Goal: Task Accomplishment & Management: Complete application form

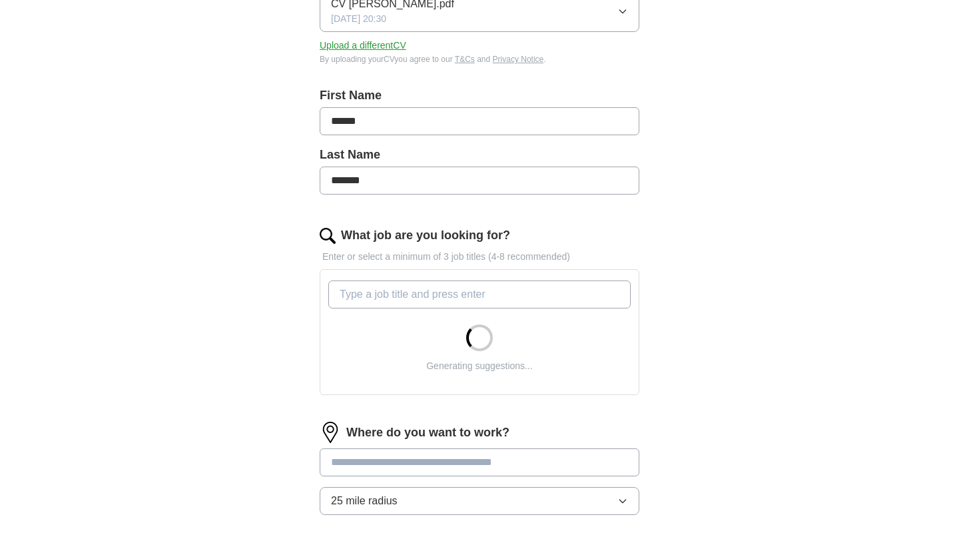
scroll to position [262, 0]
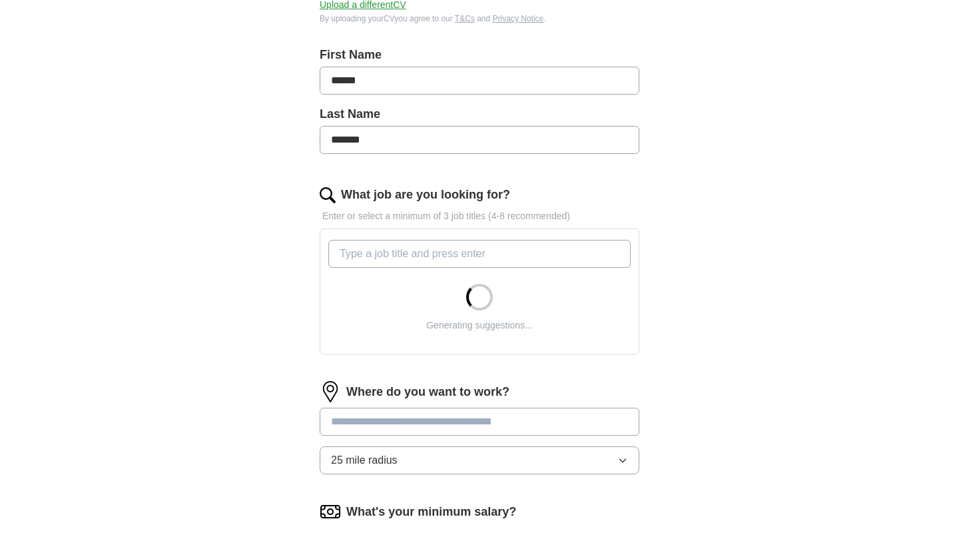
click at [451, 254] on input "What job are you looking for?" at bounding box center [479, 254] width 302 height 28
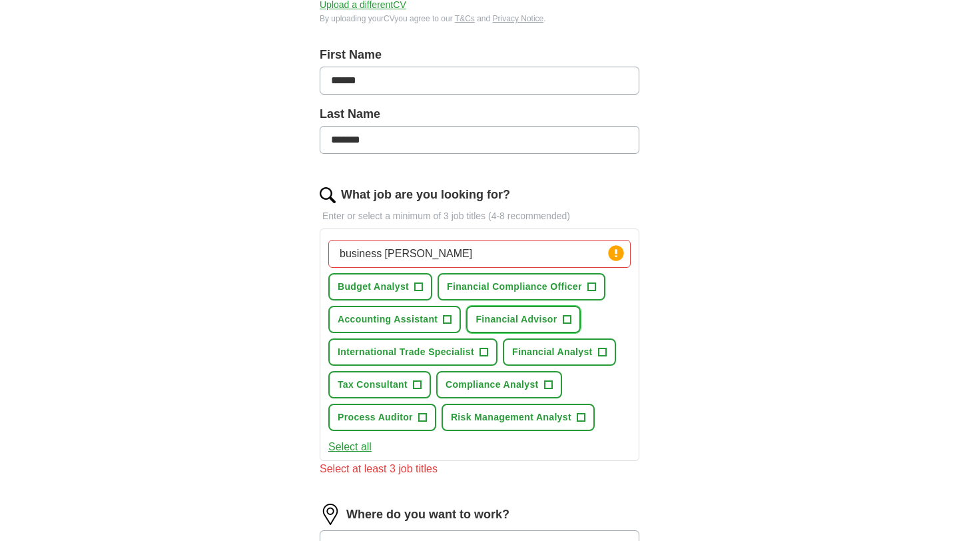
click at [566, 325] on span "+" at bounding box center [567, 319] width 8 height 11
click at [569, 324] on button "Financial Advisor ✓ ×" at bounding box center [523, 319] width 114 height 27
click at [592, 352] on button "Financial Analyst +" at bounding box center [559, 351] width 113 height 27
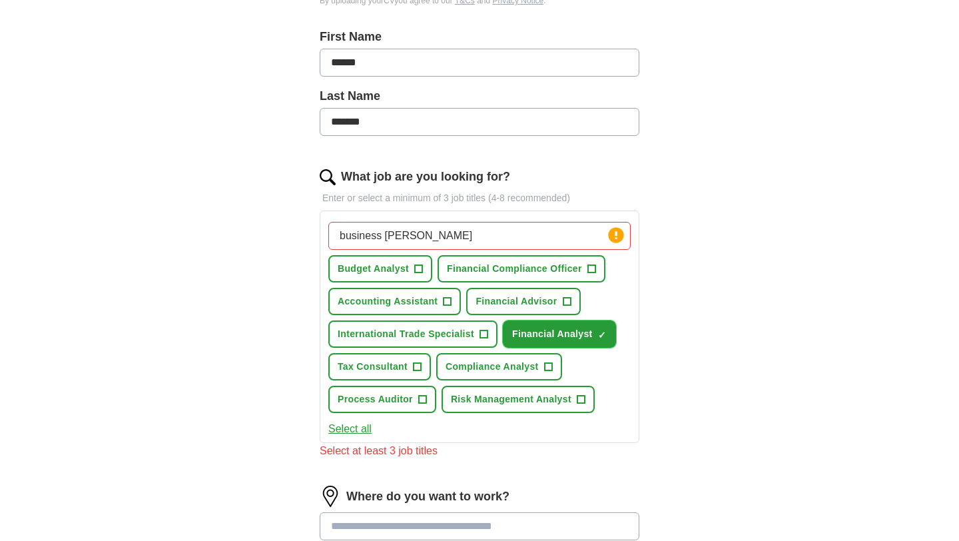
scroll to position [281, 0]
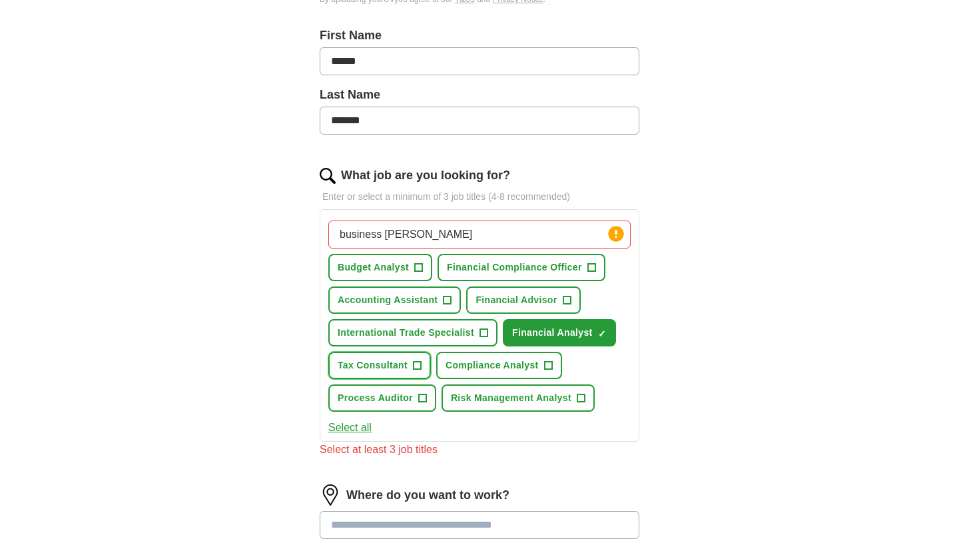
click at [412, 364] on button "Tax Consultant +" at bounding box center [379, 365] width 103 height 27
click at [430, 296] on span "Accounting Assistant" at bounding box center [388, 300] width 100 height 14
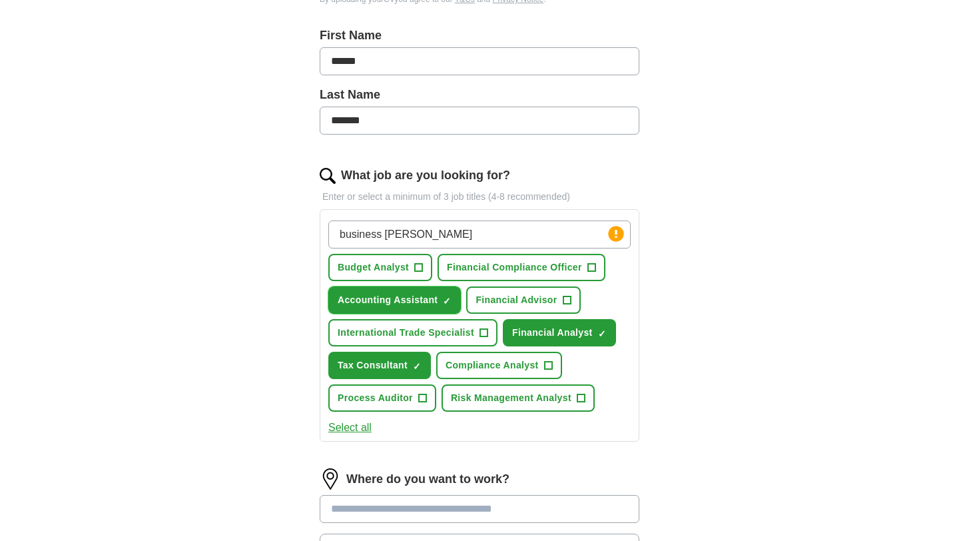
click at [409, 291] on button "Accounting Assistant ✓ ×" at bounding box center [394, 299] width 133 height 27
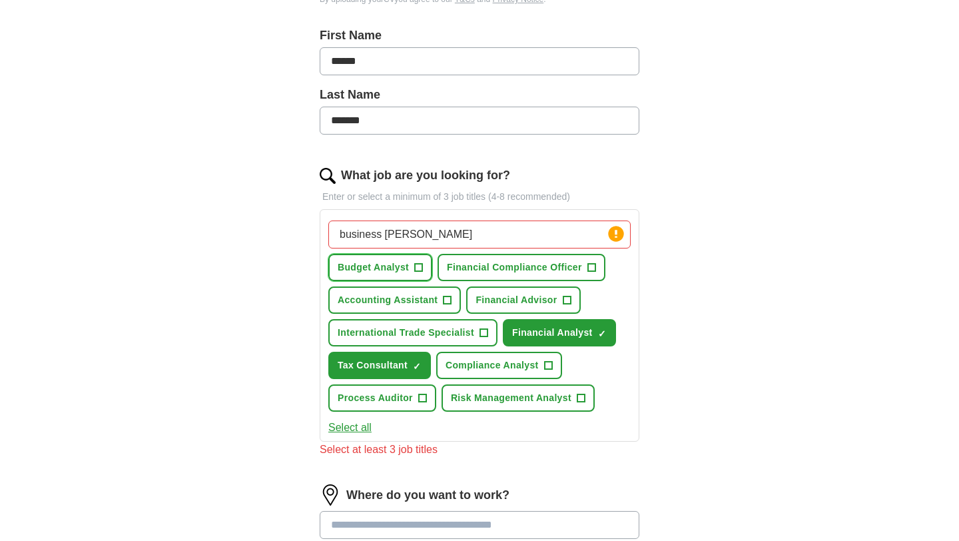
click at [406, 272] on span "Budget Analyst" at bounding box center [373, 267] width 71 height 14
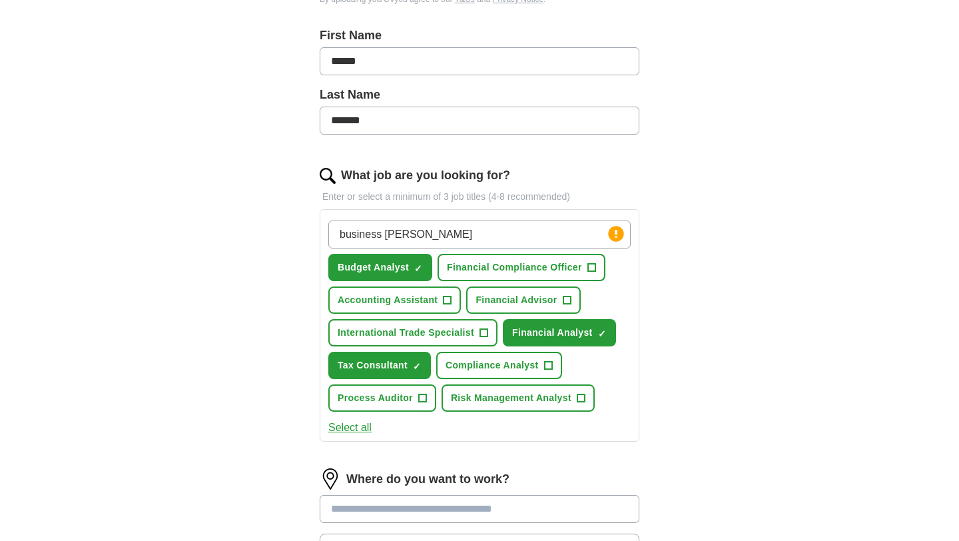
click at [439, 228] on input "business [PERSON_NAME]" at bounding box center [479, 234] width 302 height 28
type input "business analyst"
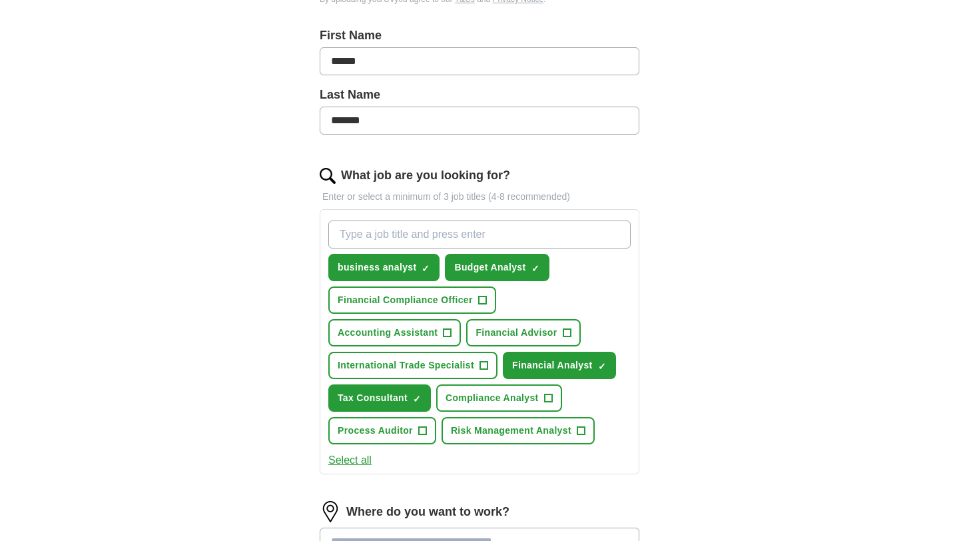
click at [519, 242] on input "What job are you looking for?" at bounding box center [479, 234] width 302 height 28
type input "financial assistant"
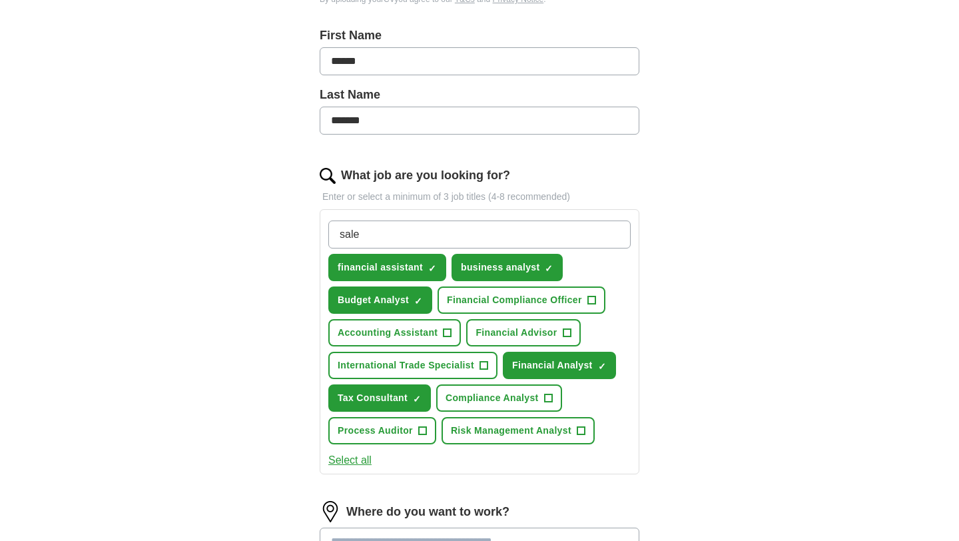
type input "sales"
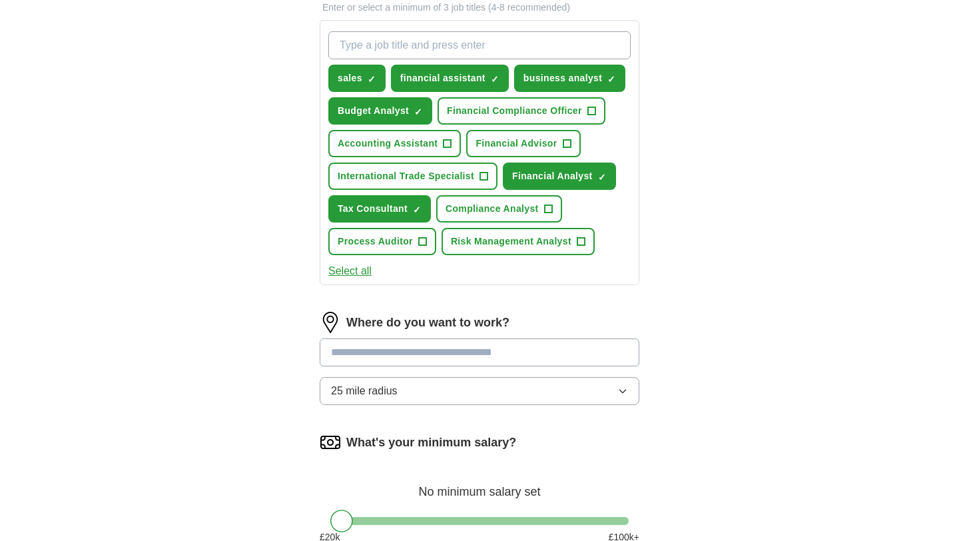
scroll to position [471, 0]
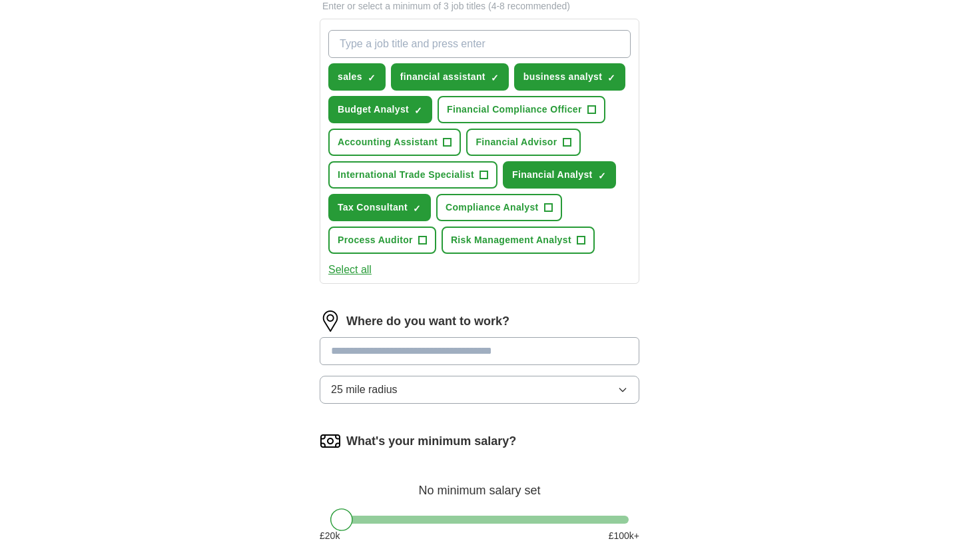
click at [366, 350] on input at bounding box center [480, 351] width 320 height 28
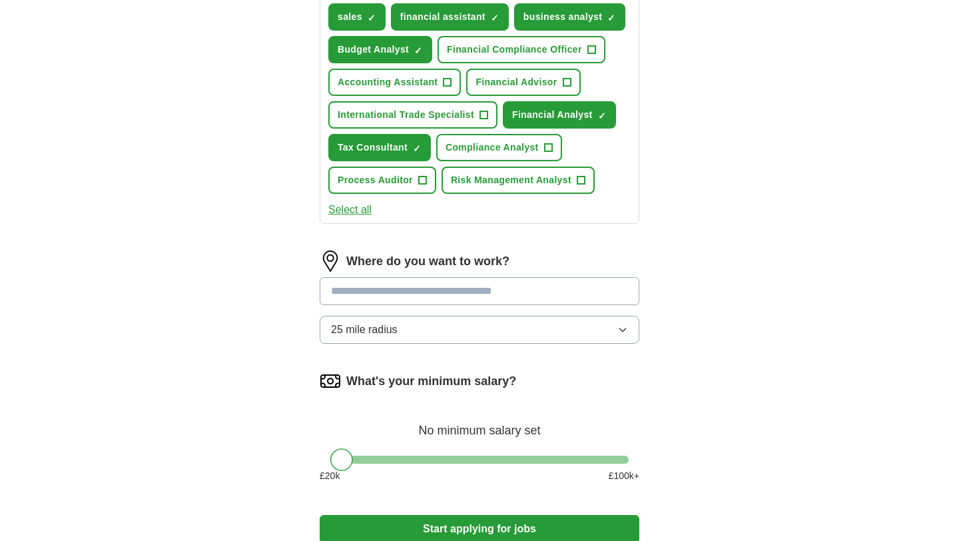
scroll to position [534, 0]
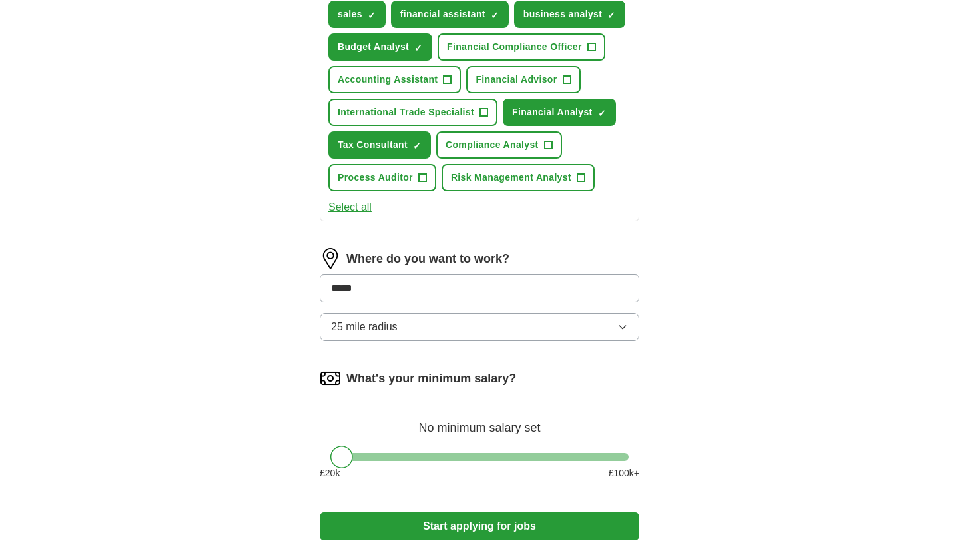
type input "******"
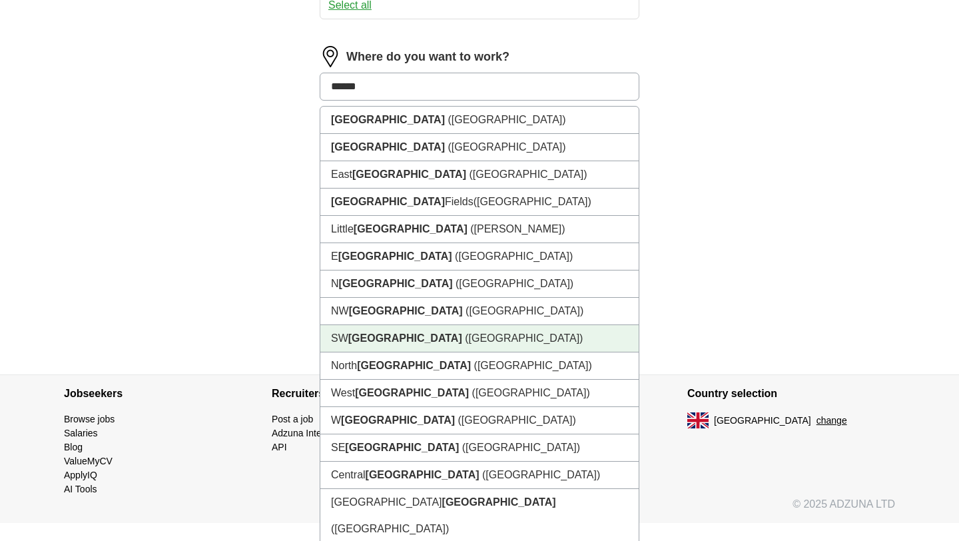
scroll to position [741, 0]
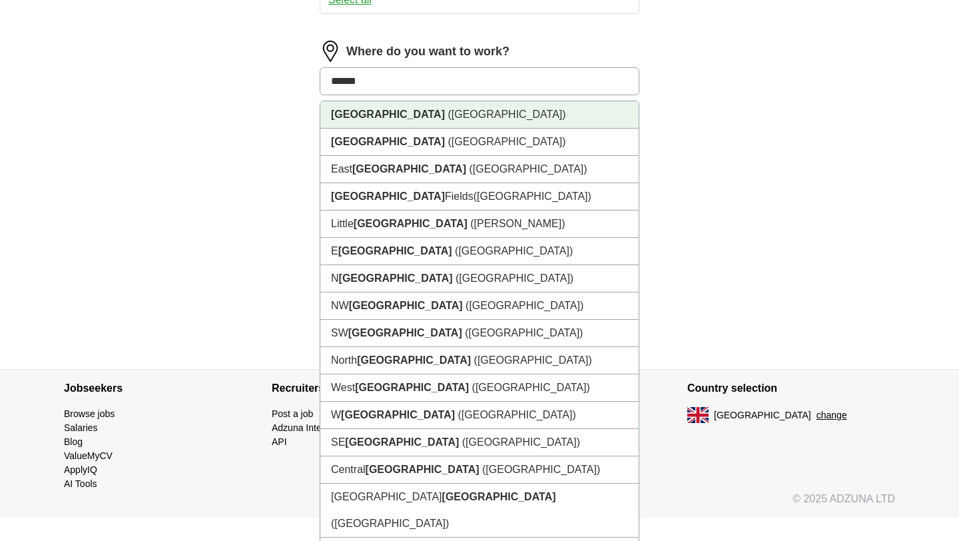
click at [410, 119] on li "[GEOGRAPHIC_DATA] ([GEOGRAPHIC_DATA])" at bounding box center [479, 114] width 318 height 27
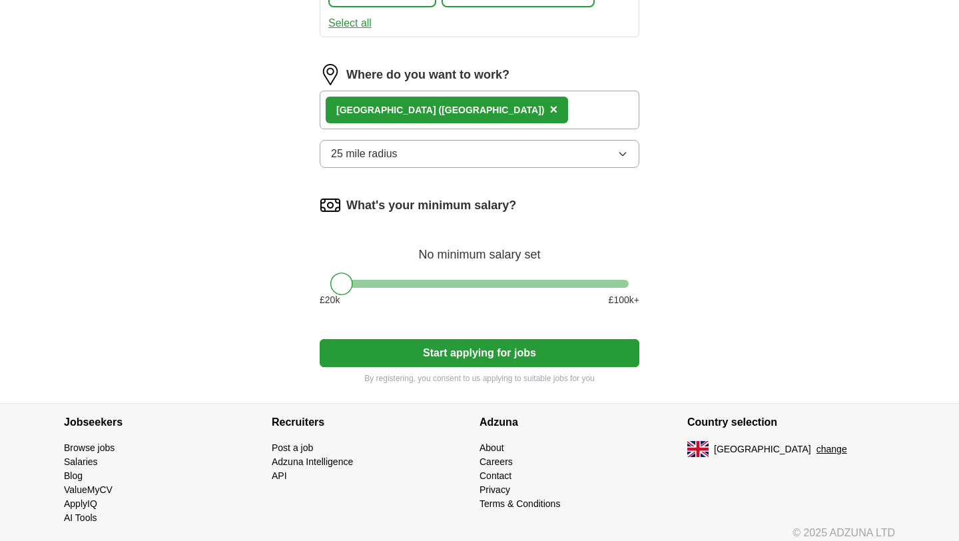
click at [412, 154] on button "25 mile radius" at bounding box center [480, 154] width 320 height 28
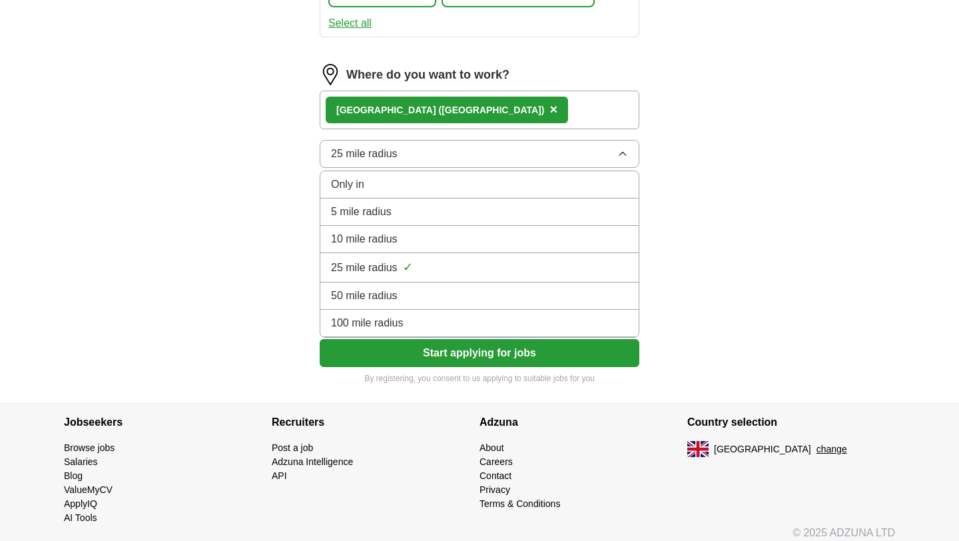
click at [408, 240] on div "10 mile radius" at bounding box center [479, 239] width 297 height 16
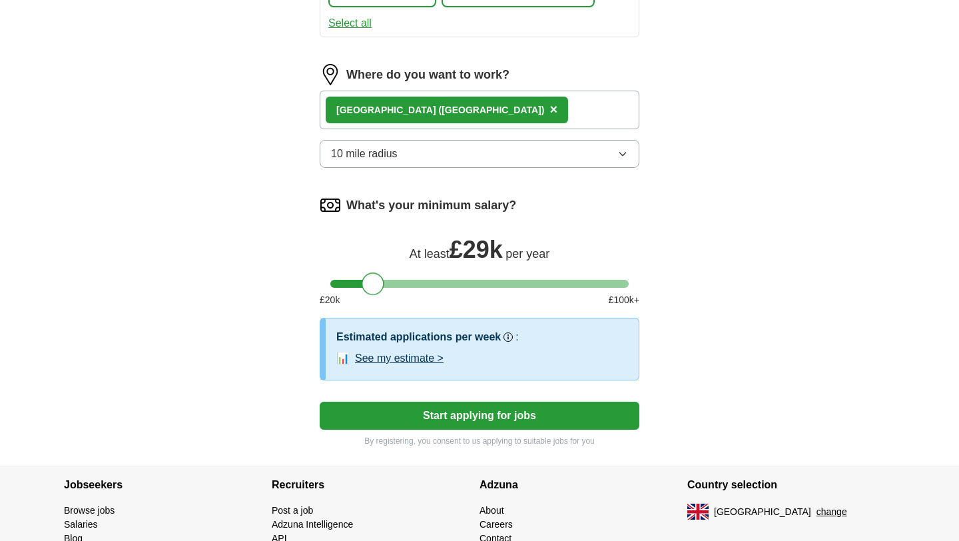
drag, startPoint x: 342, startPoint y: 287, endPoint x: 375, endPoint y: 286, distance: 32.6
click at [375, 286] on div at bounding box center [373, 283] width 23 height 23
click at [379, 286] on div at bounding box center [376, 283] width 23 height 23
click at [376, 284] on div at bounding box center [376, 283] width 23 height 23
click at [420, 359] on button "See my estimate >" at bounding box center [399, 358] width 89 height 16
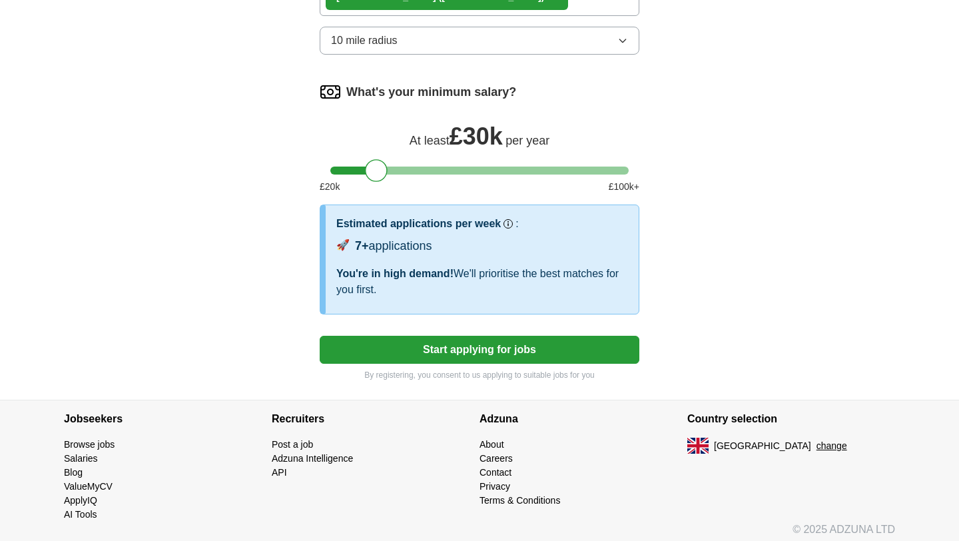
scroll to position [839, 0]
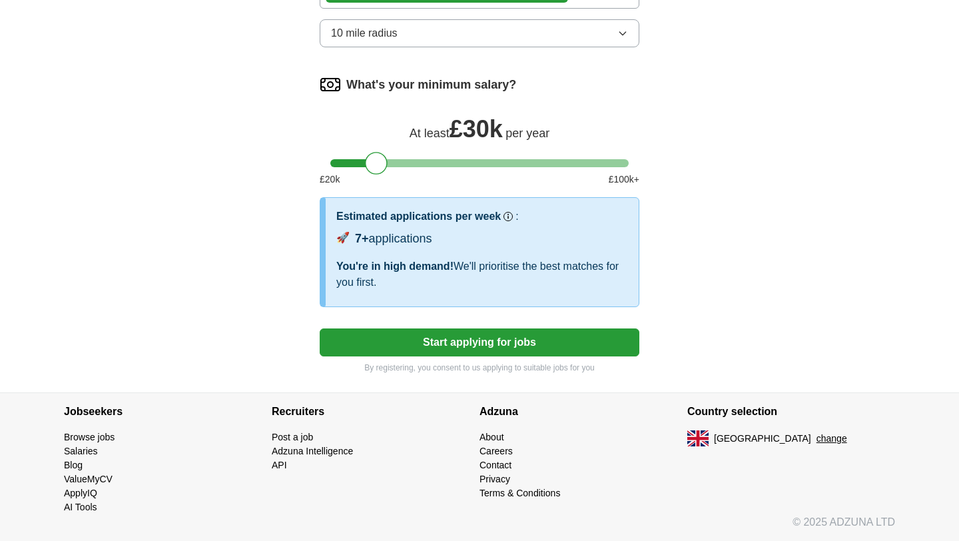
click at [457, 346] on button "Start applying for jobs" at bounding box center [480, 342] width 320 height 28
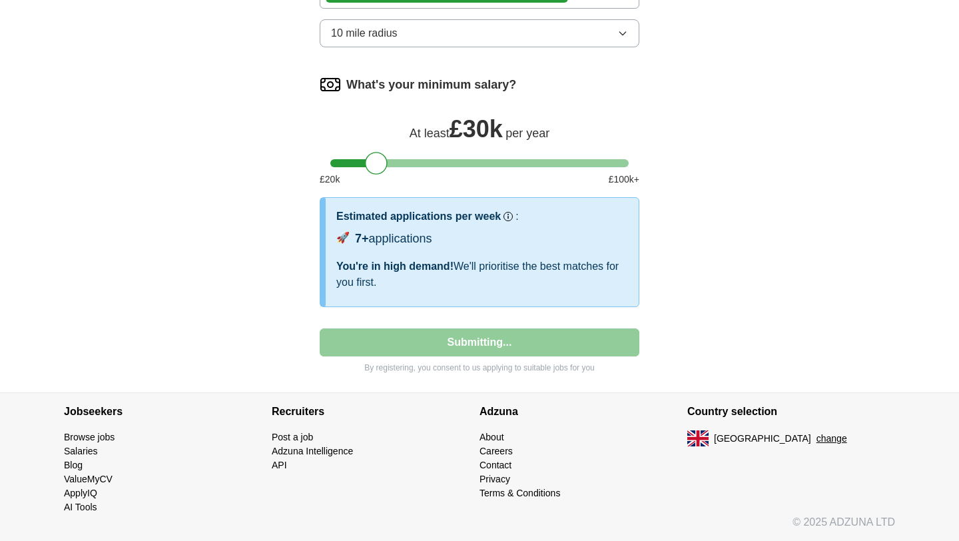
select select "**"
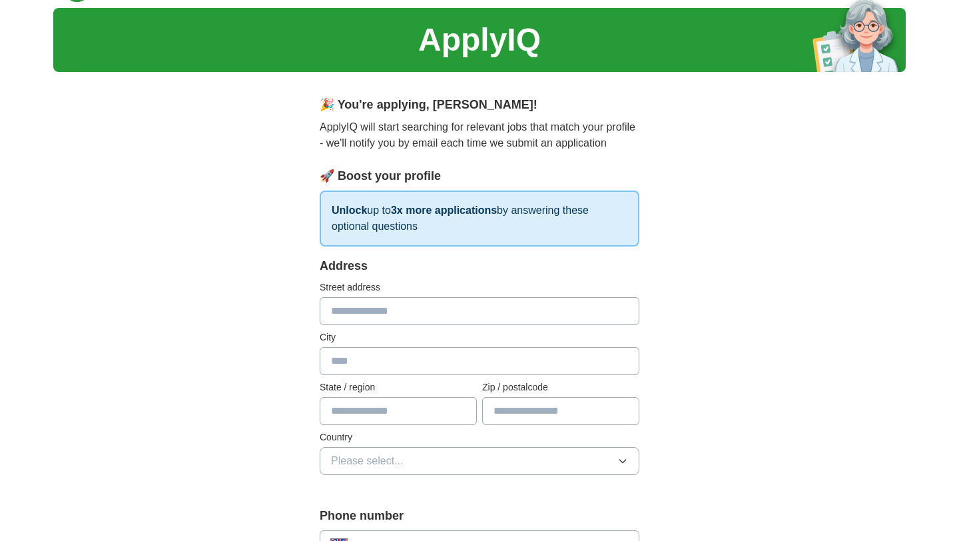
scroll to position [41, 0]
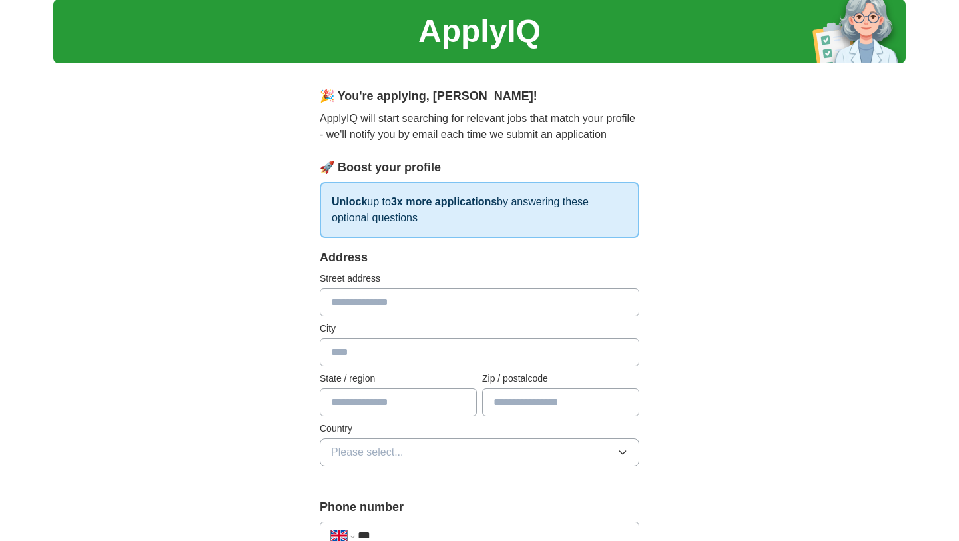
click at [439, 311] on input "text" at bounding box center [480, 302] width 320 height 28
type input "**********"
type input "******"
type input "*"
type input "**********"
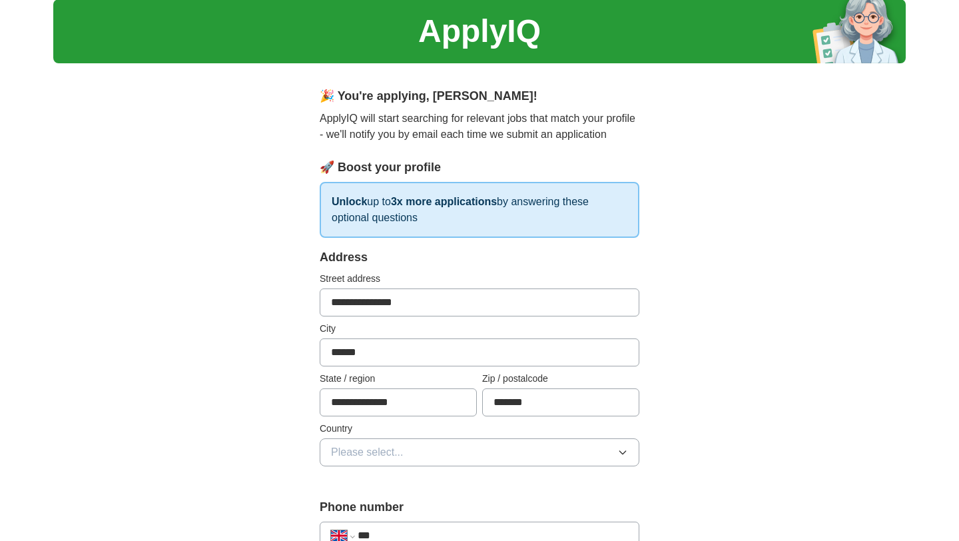
type input "*******"
click at [470, 433] on label "Country" at bounding box center [480, 429] width 320 height 14
click at [470, 440] on button "Please select..." at bounding box center [480, 452] width 320 height 28
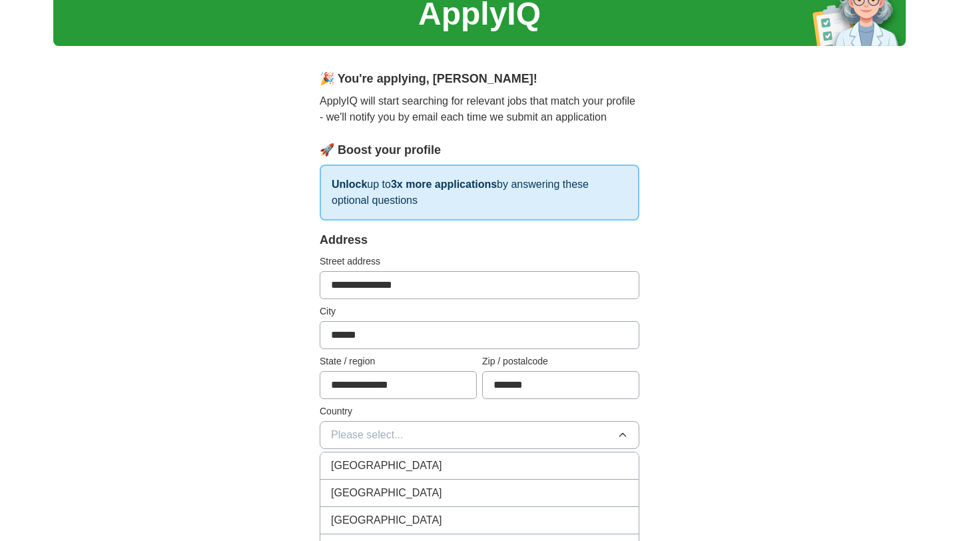
click at [438, 457] on li "[GEOGRAPHIC_DATA]" at bounding box center [479, 465] width 318 height 27
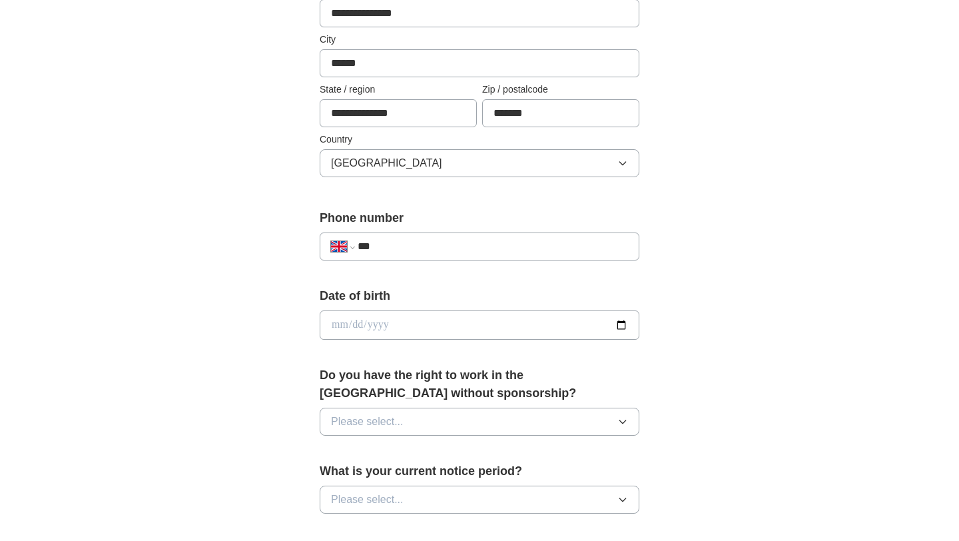
scroll to position [346, 0]
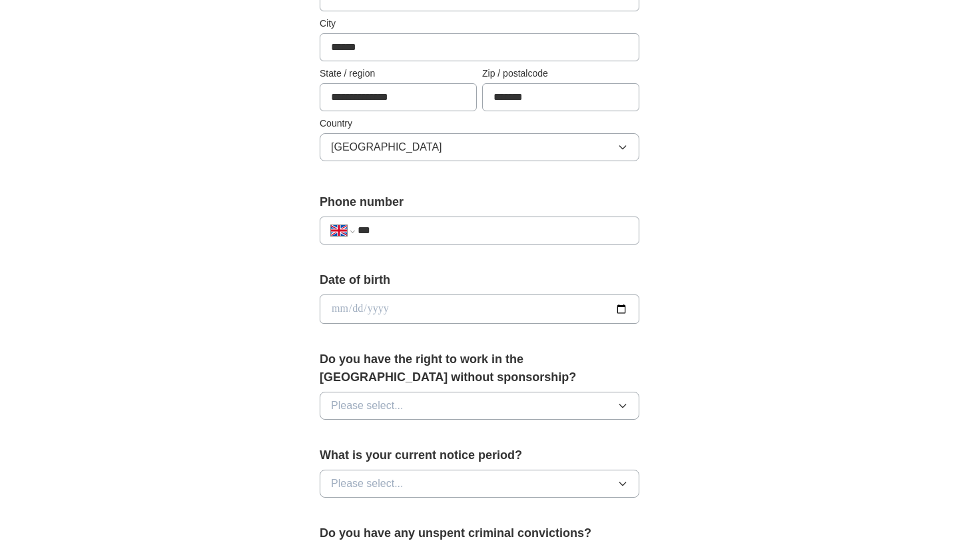
click at [424, 232] on input "***" at bounding box center [493, 230] width 270 height 16
type input "**********"
click at [338, 308] on input "**********" at bounding box center [480, 308] width 320 height 29
click at [339, 311] on input "**********" at bounding box center [480, 308] width 320 height 29
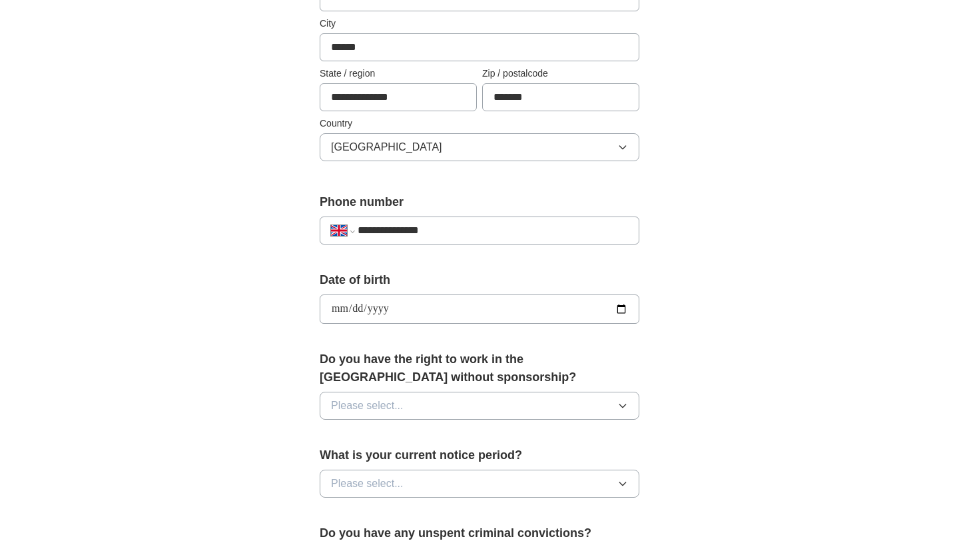
type input "**********"
click at [294, 352] on div "**********" at bounding box center [479, 329] width 426 height 1120
click at [346, 410] on span "Please select..." at bounding box center [367, 406] width 73 height 16
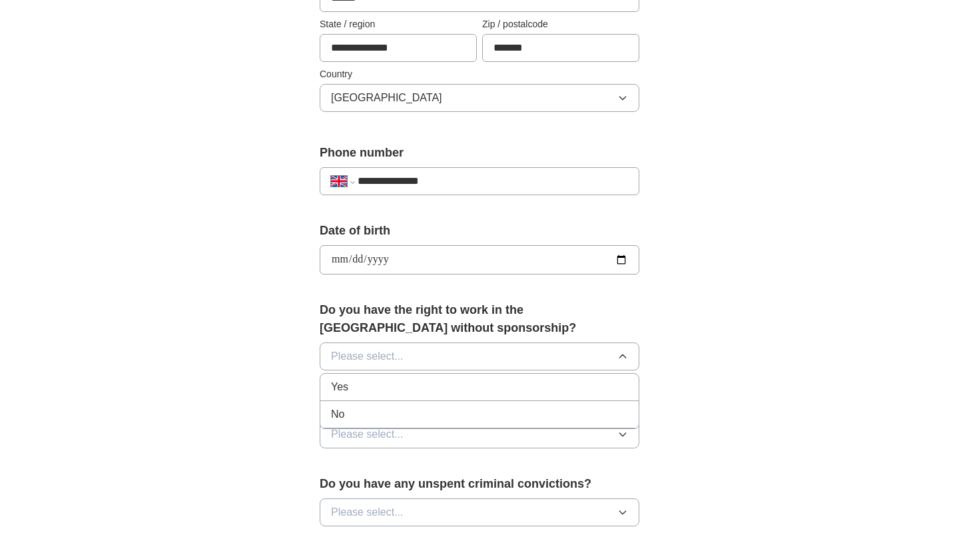
scroll to position [397, 0]
click at [382, 396] on li "Yes" at bounding box center [479, 385] width 318 height 27
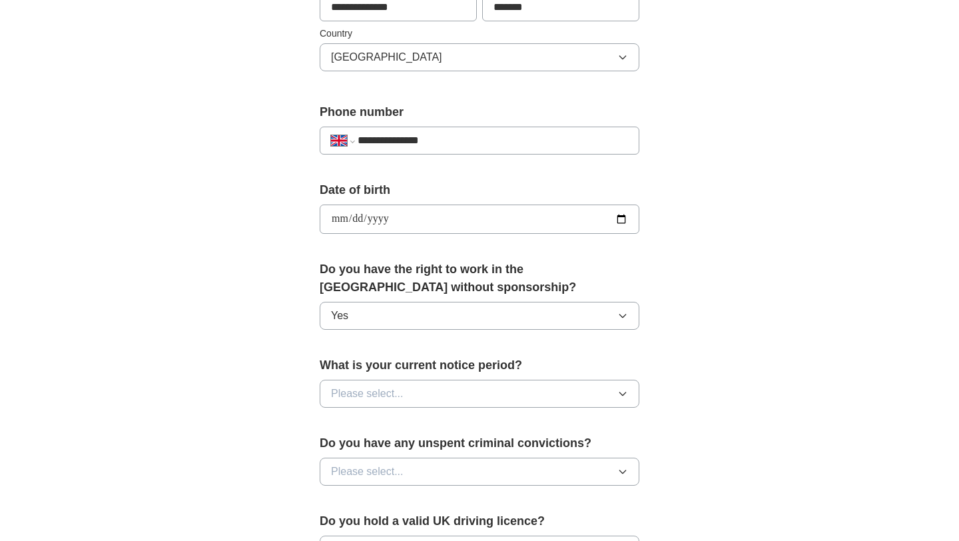
scroll to position [497, 0]
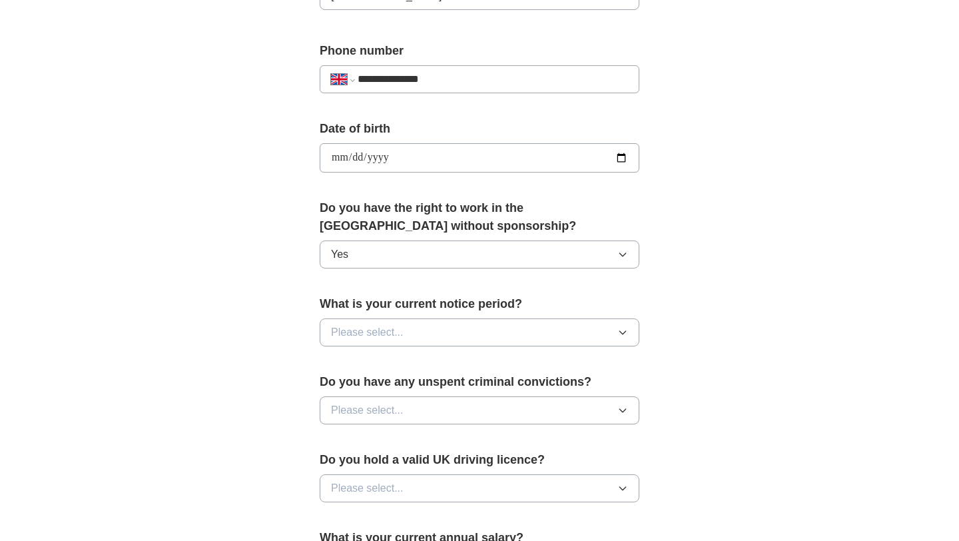
click at [398, 340] on button "Please select..." at bounding box center [480, 332] width 320 height 28
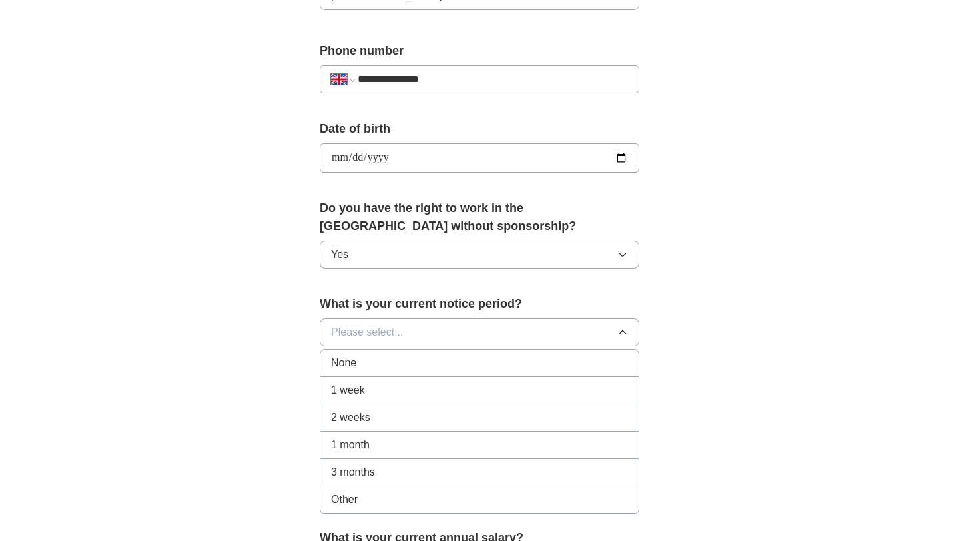
click at [400, 382] on div "1 week" at bounding box center [479, 390] width 297 height 16
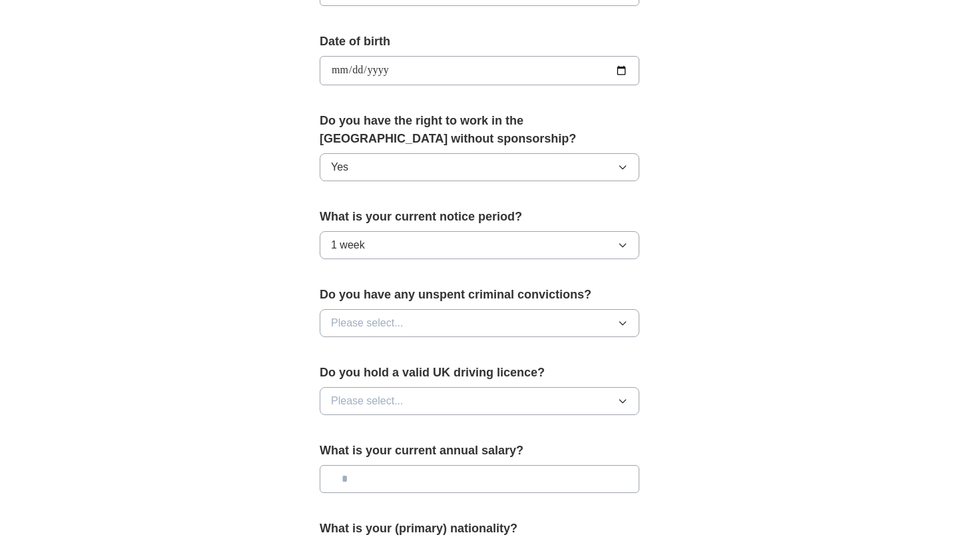
scroll to position [707, 0]
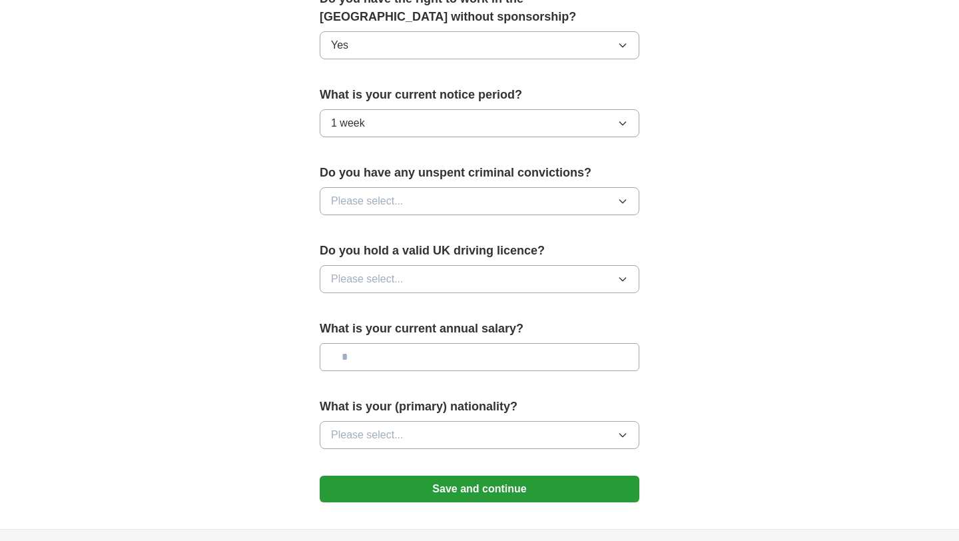
click at [409, 205] on button "Please select..." at bounding box center [480, 201] width 320 height 28
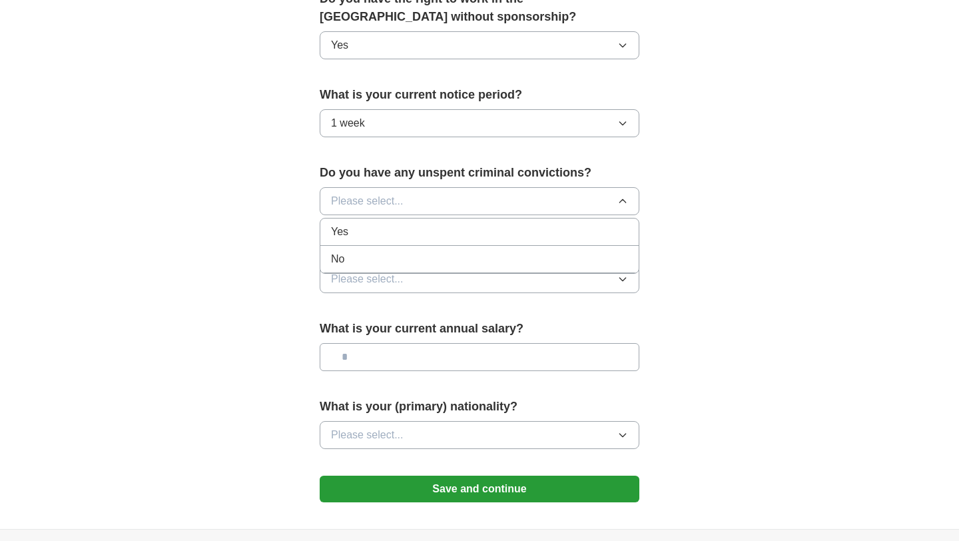
click at [403, 260] on div "No" at bounding box center [479, 259] width 297 height 16
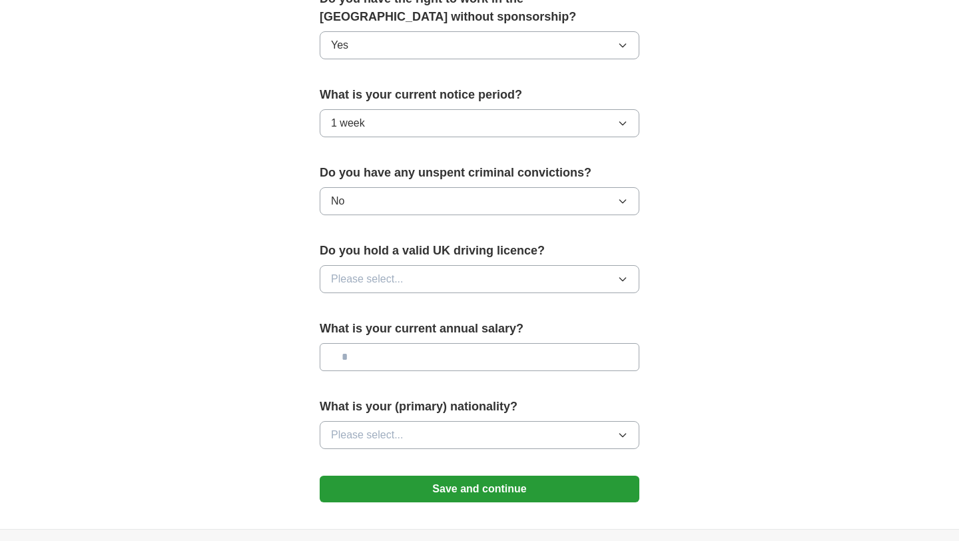
click at [438, 287] on button "Please select..." at bounding box center [480, 279] width 320 height 28
click at [436, 342] on div "No" at bounding box center [479, 337] width 297 height 16
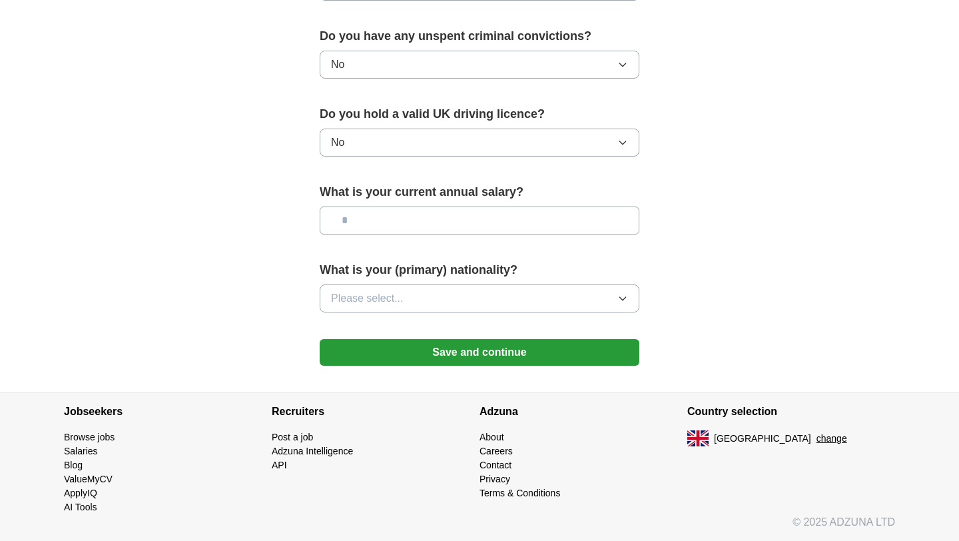
click at [438, 231] on input "text" at bounding box center [480, 220] width 320 height 28
click at [443, 235] on div "What is your current annual salary?" at bounding box center [480, 214] width 320 height 62
click at [443, 223] on input "text" at bounding box center [480, 220] width 320 height 28
click at [413, 213] on input "text" at bounding box center [480, 220] width 320 height 28
type input "*******"
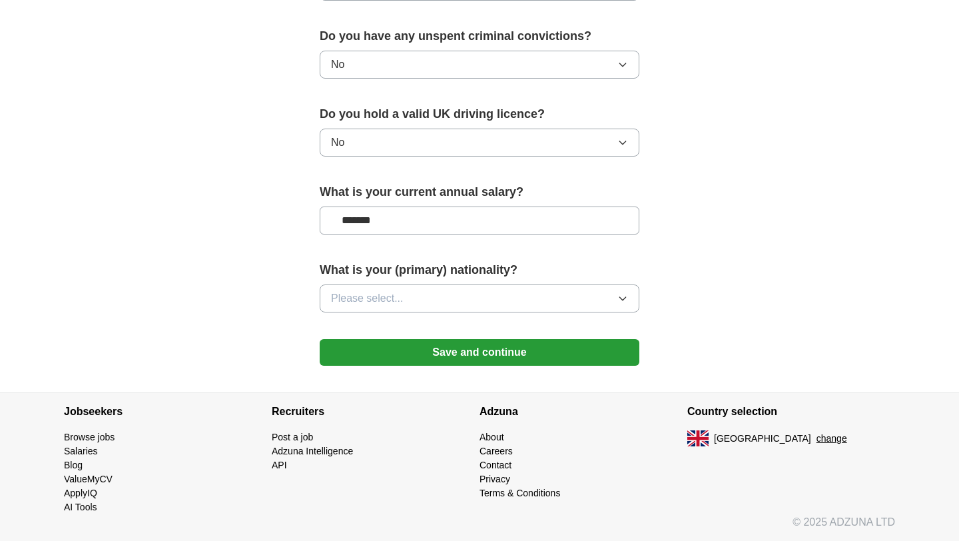
click at [422, 287] on button "Please select..." at bounding box center [480, 298] width 320 height 28
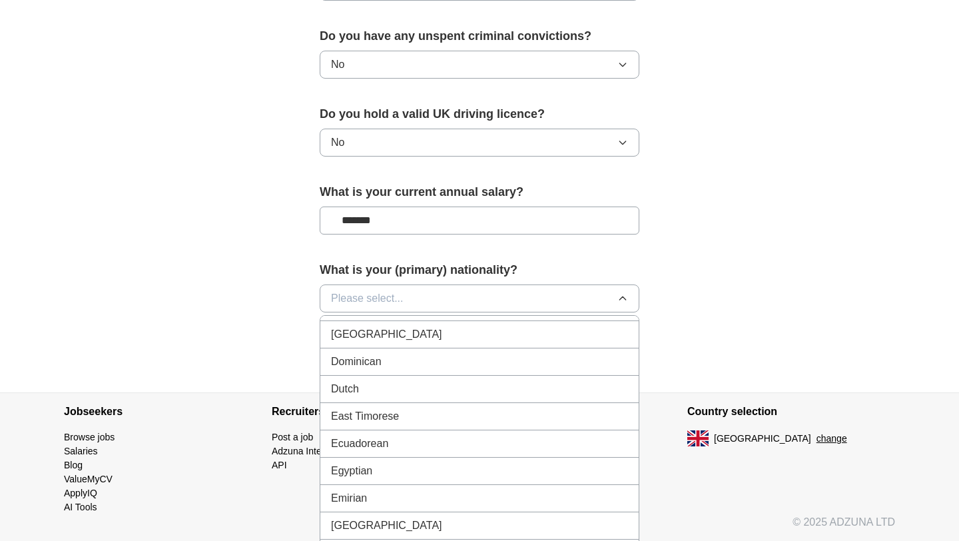
scroll to position [1334, 0]
click at [406, 431] on li "Ecuadorean" at bounding box center [479, 442] width 318 height 27
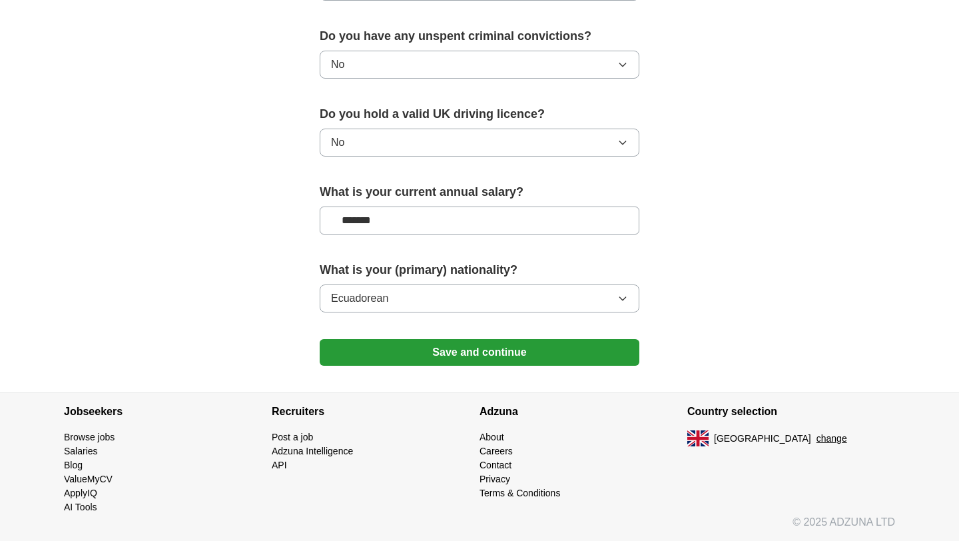
click at [439, 360] on button "Save and continue" at bounding box center [480, 352] width 320 height 27
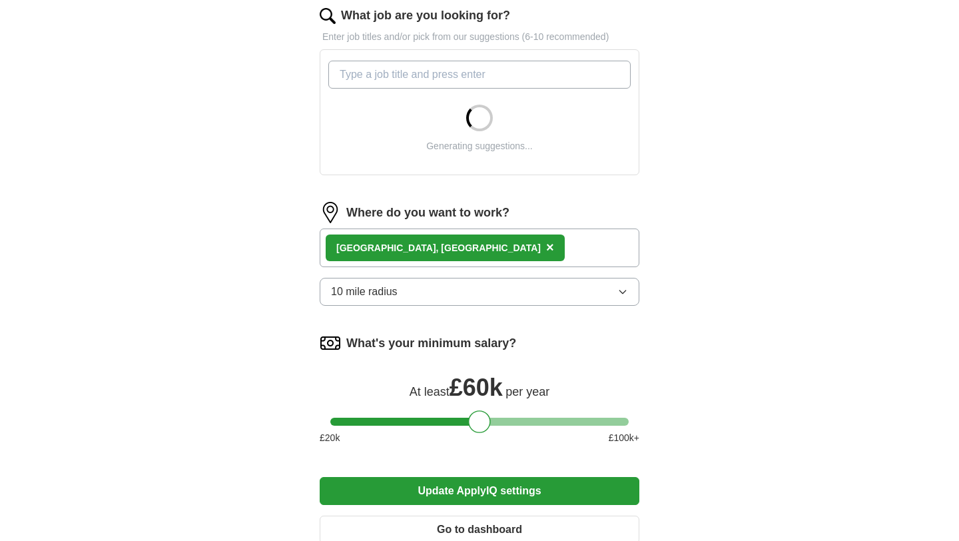
scroll to position [382, 0]
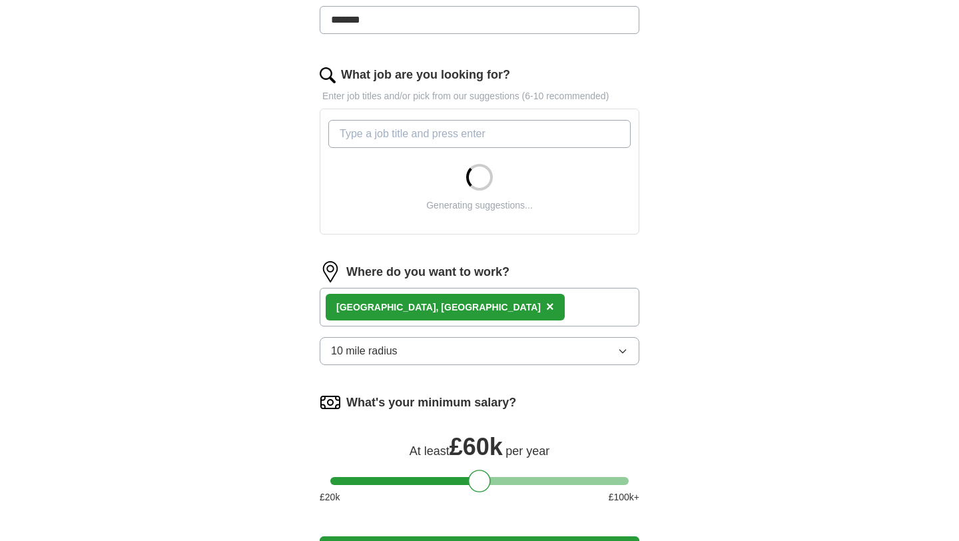
click at [455, 131] on input "What job are you looking for?" at bounding box center [479, 134] width 302 height 28
paste input "Graduate Analyst"
type input "Graduate Analyst"
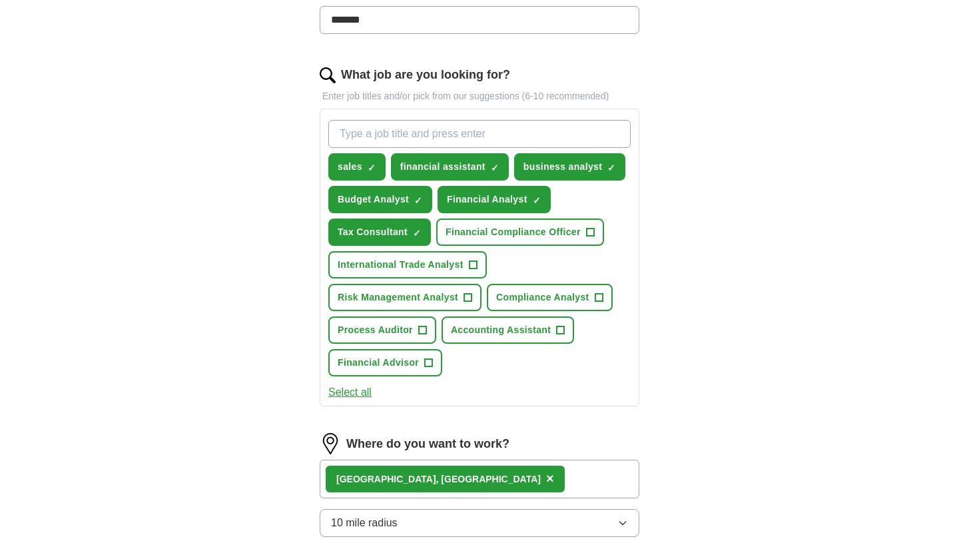
click at [483, 139] on input "What job are you looking for?" at bounding box center [479, 134] width 302 height 28
paste input "Graduate Analyst"
type input "Graduate Analyst"
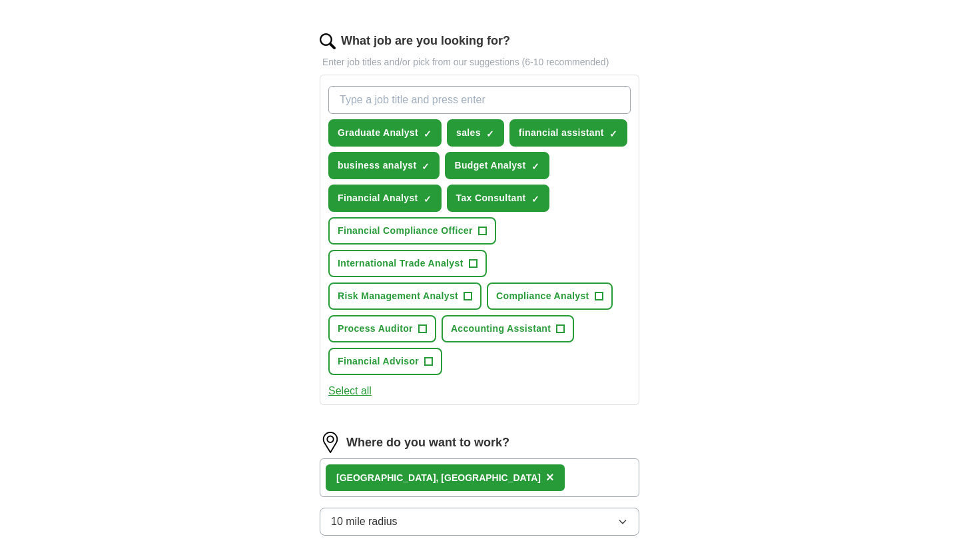
scroll to position [432, 0]
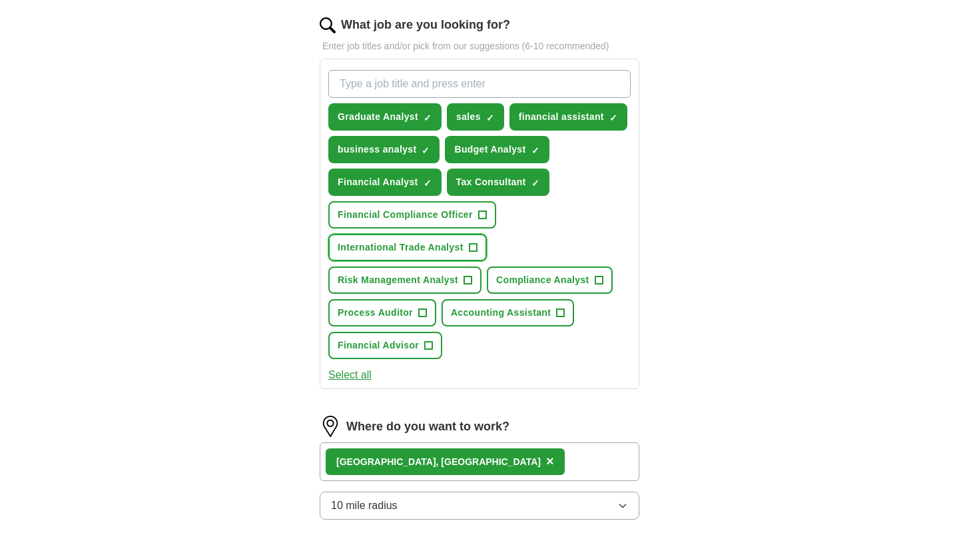
click at [448, 251] on span "International Trade Analyst" at bounding box center [401, 247] width 126 height 14
click at [506, 312] on span "Accounting Assistant" at bounding box center [501, 313] width 100 height 14
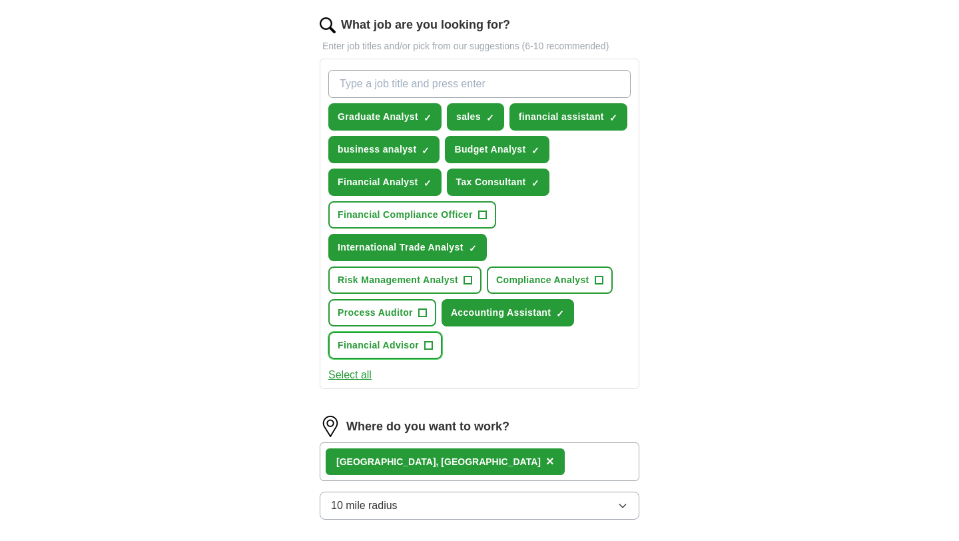
click at [405, 344] on span "Financial Advisor" at bounding box center [378, 345] width 81 height 14
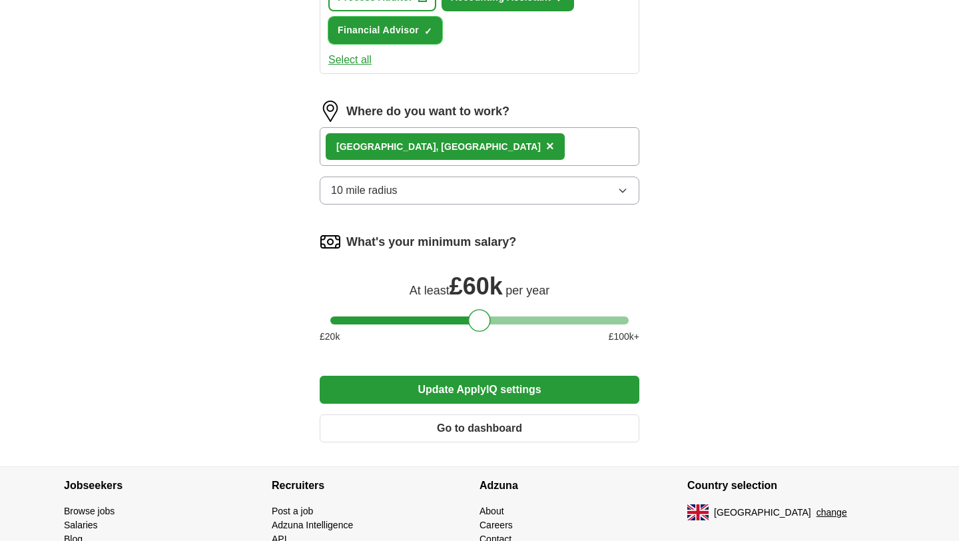
scroll to position [759, 0]
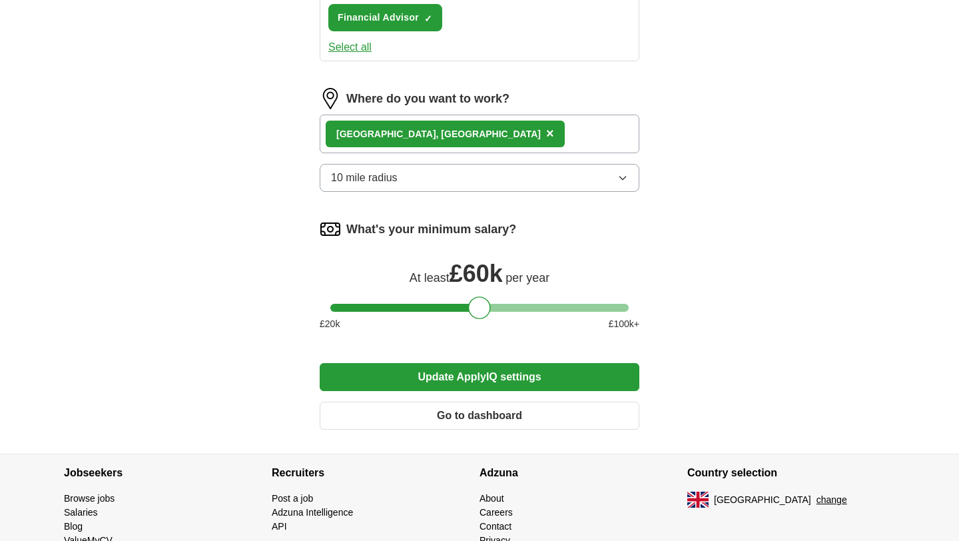
click at [414, 384] on button "Update ApplyIQ settings" at bounding box center [480, 377] width 320 height 28
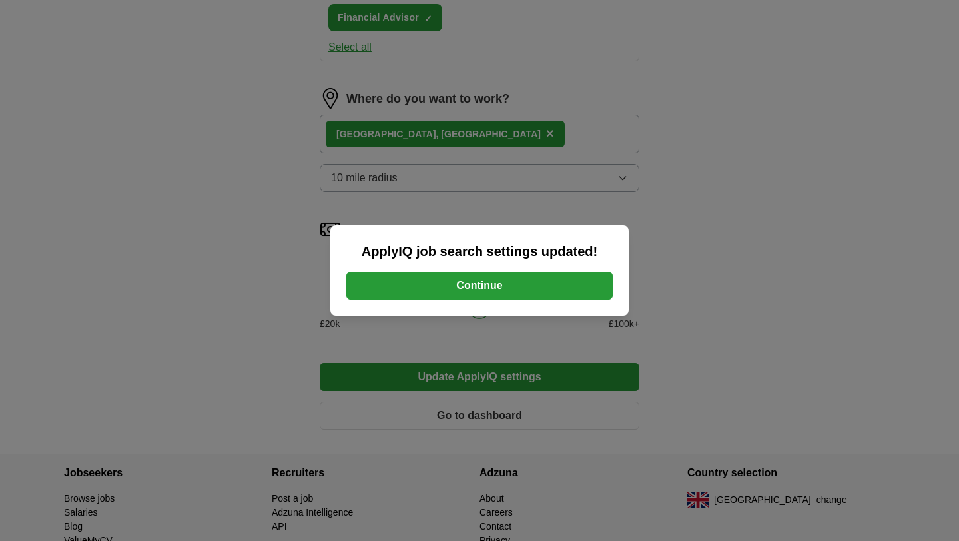
click at [590, 286] on button "Continue" at bounding box center [479, 286] width 266 height 28
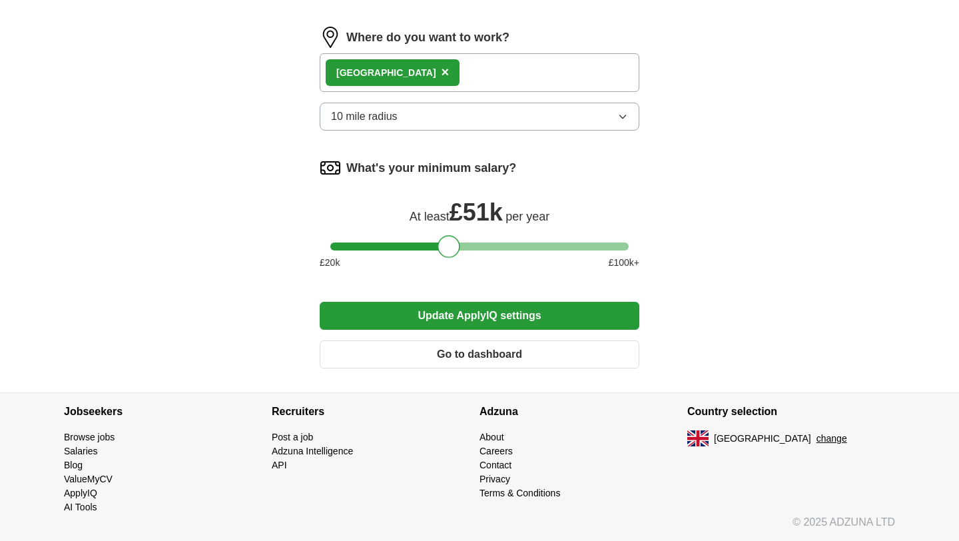
click at [448, 242] on div at bounding box center [479, 246] width 298 height 8
click at [432, 246] on div at bounding box center [479, 246] width 298 height 8
click at [429, 246] on div at bounding box center [428, 246] width 23 height 23
click at [485, 313] on button "Update ApplyIQ settings" at bounding box center [480, 316] width 320 height 28
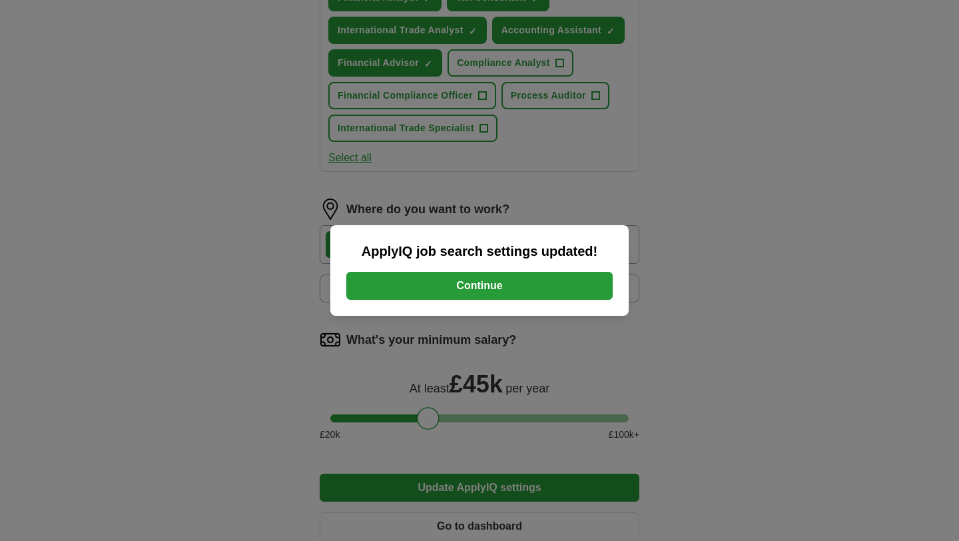
click at [527, 290] on button "Continue" at bounding box center [479, 286] width 266 height 28
